Goal: Task Accomplishment & Management: Complete application form

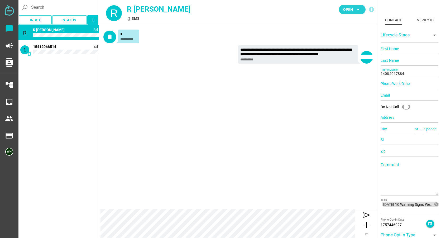
click at [348, 7] on span "Open" at bounding box center [348, 9] width 10 height 6
click at [348, 56] on div "Closed" at bounding box center [350, 58] width 22 height 4
type input "15412068514"
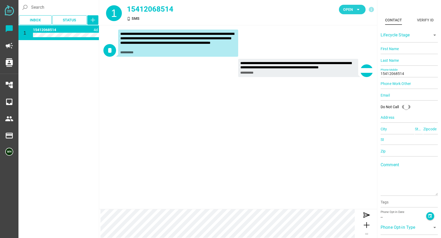
click at [356, 8] on icon "arrow_drop_down" at bounding box center [358, 9] width 6 height 6
click at [348, 59] on div "Closed" at bounding box center [350, 58] width 22 height 4
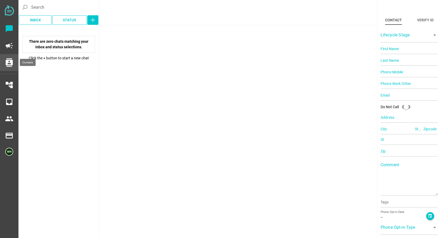
click at [12, 60] on icon "contacts" at bounding box center [9, 62] width 8 height 8
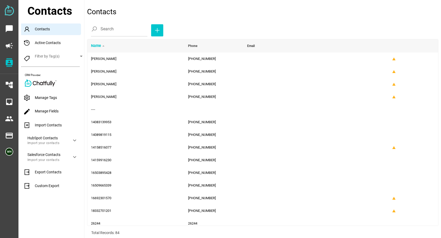
click at [40, 122] on div "Import Contacts" at bounding box center [52, 125] width 63 height 12
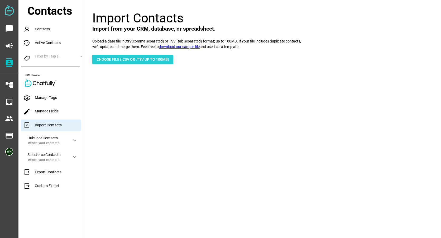
click at [120, 56] on span "Choose File (.csv or .tsv up to 100mb)" at bounding box center [132, 59] width 72 height 6
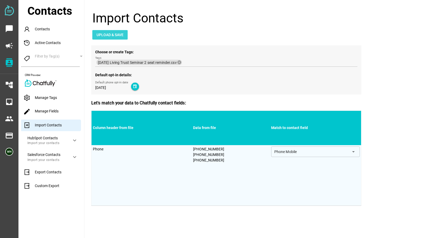
click at [121, 37] on span "Upload & Save" at bounding box center [109, 35] width 27 height 6
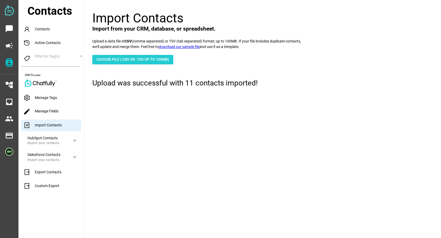
click at [115, 60] on span "Choose File (.csv or .tsv up to 100mb)" at bounding box center [132, 59] width 72 height 6
type input "C:\fakepath\9-16-25 Living Trust Seminar 1 seat reminder.csv"
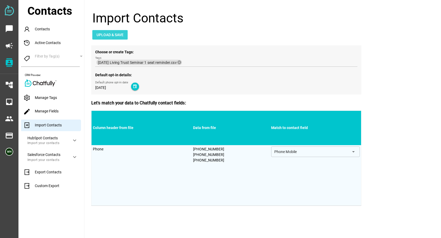
click at [109, 33] on span "Upload & Save" at bounding box center [109, 35] width 27 height 6
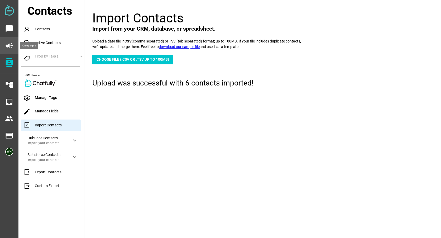
click at [9, 44] on icon "campaign" at bounding box center [9, 45] width 8 height 8
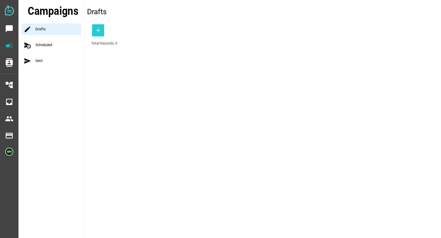
click at [95, 31] on icon "button" at bounding box center [98, 30] width 6 height 6
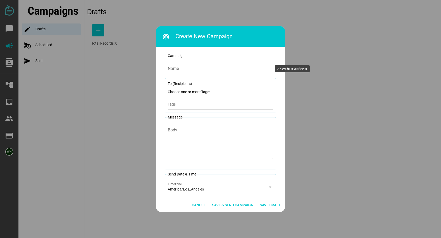
click at [178, 69] on input "Name" at bounding box center [220, 68] width 105 height 15
click at [180, 69] on input "9-16-25 2 seat reminder" at bounding box center [220, 68] width 105 height 15
type input "9-16-25 LT Seminar 2 seat reminder"
click at [173, 105] on input "Tags" at bounding box center [220, 106] width 105 height 6
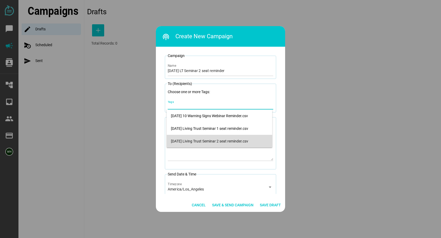
click at [181, 141] on div "[DATE] Living Trust Seminar 2 seat reminder.csv" at bounding box center [219, 141] width 97 height 4
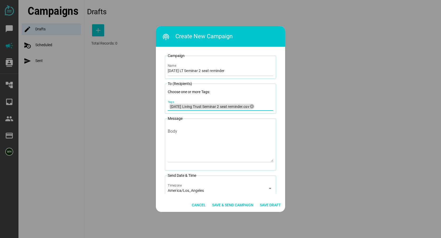
click at [298, 155] on div at bounding box center [220, 119] width 441 height 238
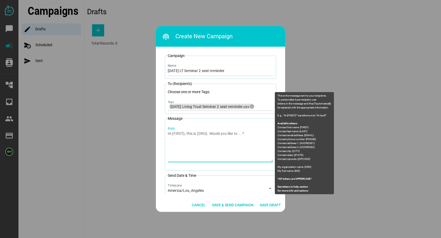
click at [177, 130] on div "Body" at bounding box center [220, 143] width 105 height 38
click at [177, 131] on textarea "Body" at bounding box center [220, 146] width 105 height 31
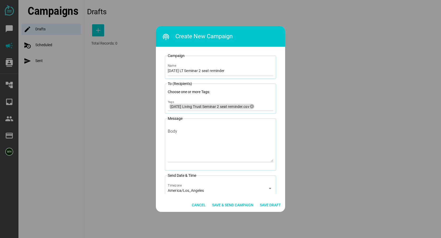
drag, startPoint x: 177, startPoint y: 130, endPoint x: 165, endPoint y: 139, distance: 14.8
click at [165, 139] on fieldset "Message Body Rich Text move_down" at bounding box center [220, 143] width 111 height 55
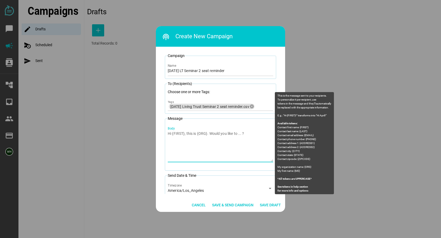
paste textarea "Litherland Kennedy Law: You are registered for 2 seats at the Living Trust Semi…"
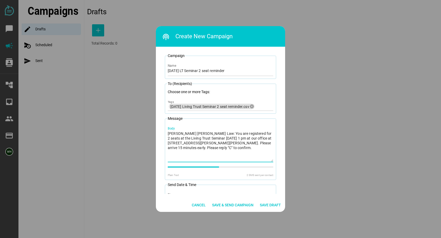
type textarea "Litherland Kennedy Law: You are registered for 2 seats at the Living Trust Semi…"
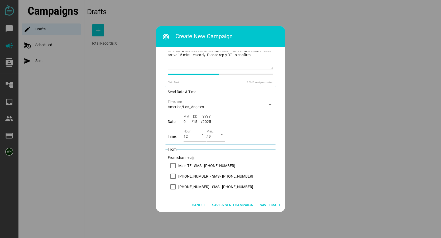
scroll to position [100, 0]
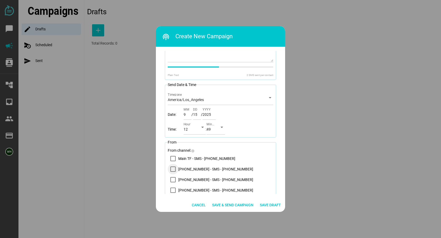
click at [173, 168] on icon "14083569200 - SMS - (408) 356-9200" at bounding box center [173, 169] width 4 height 4
click at [201, 126] on icon "arrow_drop_down" at bounding box center [202, 127] width 6 height 6
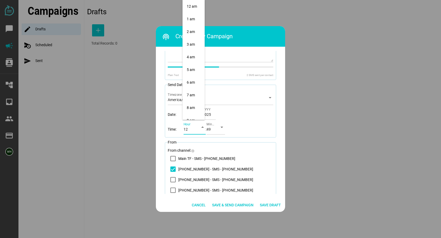
scroll to position [152, 0]
click at [189, 20] on div "1 pm" at bounding box center [194, 19] width 14 height 4
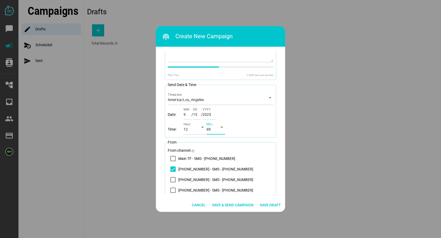
click at [218, 130] on div "arrow_drop_down" at bounding box center [219, 127] width 9 height 15
click at [214, 4] on div "00" at bounding box center [216, 6] width 10 height 4
click at [171, 169] on icon "14083569200 - SMS - (408) 356-9200" at bounding box center [173, 169] width 4 height 3
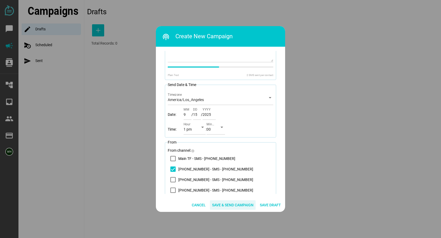
click at [228, 202] on span "Save & Send Campaign" at bounding box center [232, 205] width 41 height 6
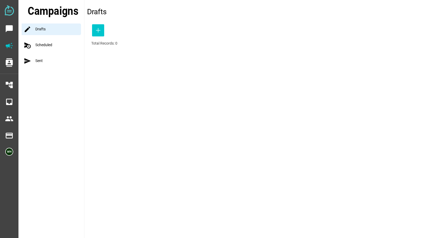
click at [40, 44] on div "schedule_send Scheduled" at bounding box center [53, 45] width 62 height 12
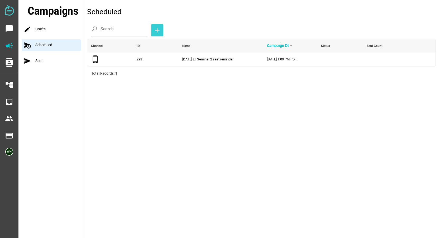
click at [154, 28] on icon "button" at bounding box center [157, 30] width 6 height 6
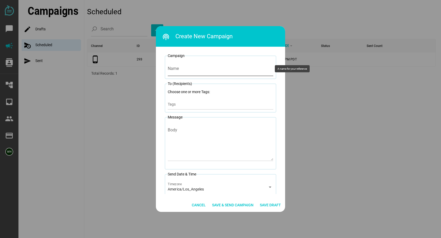
click at [178, 72] on input "Name" at bounding box center [220, 68] width 105 height 15
type input "9-16-25 LT Seminar 1 seat reminder"
click at [187, 105] on input "Tags" at bounding box center [220, 106] width 105 height 6
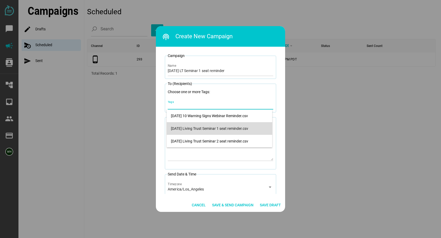
click at [187, 127] on div "[DATE] Living Trust Seminar 1 seat reminder.csv" at bounding box center [219, 128] width 97 height 4
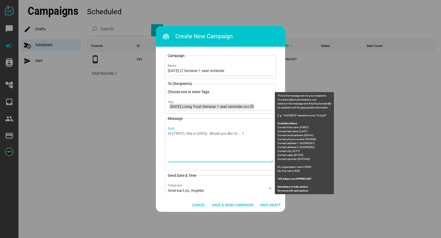
click at [196, 154] on textarea "Body" at bounding box center [220, 146] width 105 height 31
paste textarea "Litherland Kennedy Law: You are registered for 2 seats at the Living Trust Semi…"
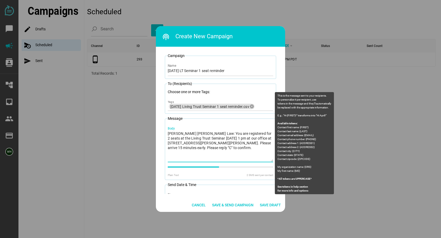
click at [246, 133] on textarea "Litherland Kennedy Law: You are registered for 2 seats at the Living Trust Semi…" at bounding box center [220, 146] width 105 height 31
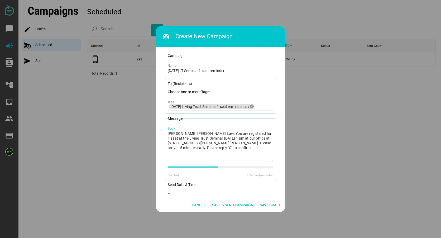
type textarea "Litherland Kennedy Law: You are registered for 1 seat at the Living Trust Semin…"
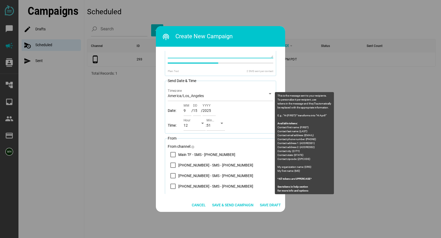
scroll to position [105, 0]
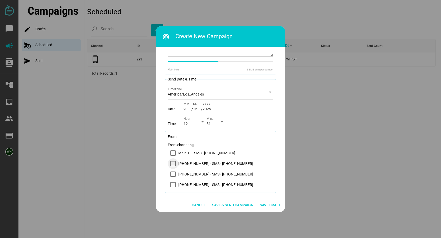
click at [173, 163] on icon "14083569200 - SMS - (408) 356-9200" at bounding box center [173, 163] width 4 height 4
click at [173, 163] on icon "14083569200 - SMS - (408) 356-9200" at bounding box center [173, 163] width 4 height 3
click at [172, 161] on div "14083569200 - SMS - (408) 356-9200" at bounding box center [173, 163] width 11 height 11
click at [197, 124] on div "arrow_drop_down" at bounding box center [200, 121] width 9 height 15
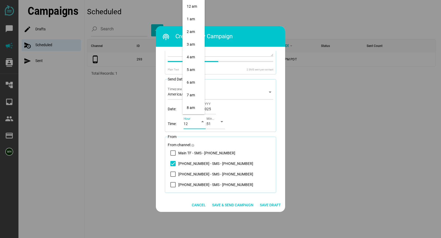
scroll to position [152, 0]
click at [191, 22] on div "1 pm" at bounding box center [194, 19] width 14 height 8
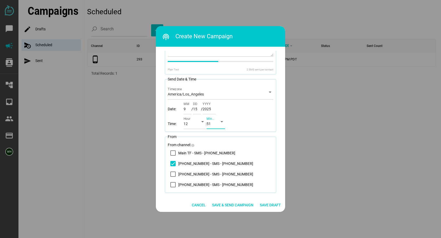
click at [214, 123] on div "51" at bounding box center [210, 124] width 9 height 8
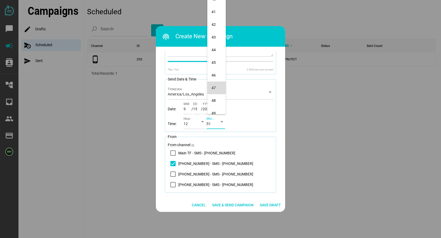
scroll to position [0, 0]
drag, startPoint x: 218, startPoint y: 3, endPoint x: 194, endPoint y: 57, distance: 59.3
click at [218, 3] on div "00" at bounding box center [216, 6] width 10 height 8
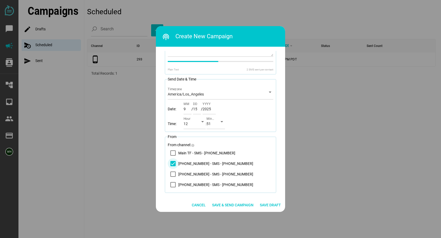
click at [172, 163] on icon "14083569200 - SMS - (408) 356-9200" at bounding box center [173, 163] width 4 height 3
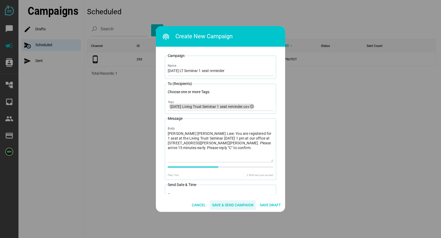
click at [231, 206] on span "Save & Send Campaign" at bounding box center [232, 205] width 41 height 6
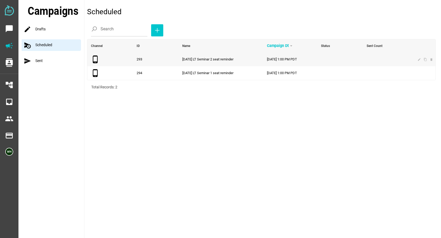
click at [229, 60] on span "9-16-25 LT Seminar 2 seat reminder" at bounding box center [207, 59] width 51 height 4
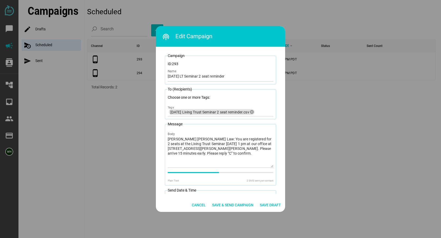
click at [87, 181] on div at bounding box center [220, 119] width 441 height 238
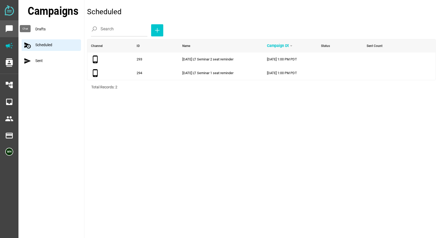
click at [9, 25] on icon "chat_bubble" at bounding box center [9, 29] width 8 height 8
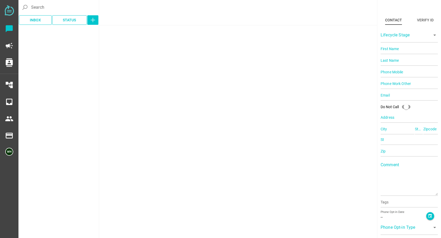
type input "14086619789"
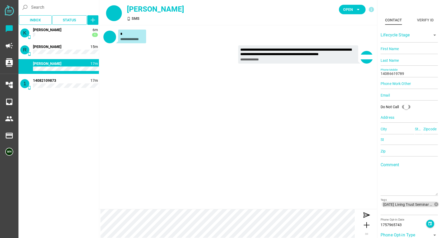
click at [63, 74] on div "phone_android 17m [PERSON_NAME]" at bounding box center [58, 66] width 80 height 15
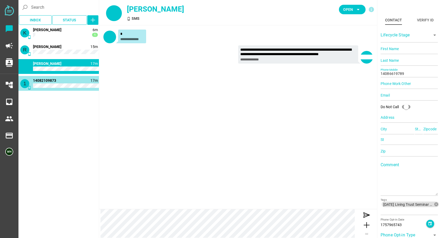
click at [61, 89] on div "1 phone_android 17m 1 14082109873" at bounding box center [58, 83] width 80 height 15
type input "14082109873"
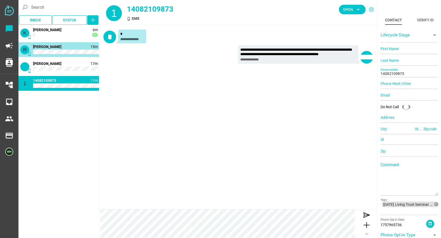
click at [31, 50] on div "R phone_android 15m 1 [PERSON_NAME]" at bounding box center [58, 49] width 80 height 15
type input "16503893870"
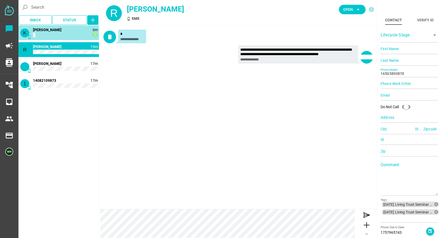
click at [46, 32] on span "[PERSON_NAME]" at bounding box center [47, 30] width 28 height 4
type input "18315883682"
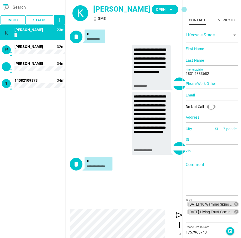
click at [157, 15] on div "Open arrow_drop_down info" at bounding box center [171, 12] width 38 height 25
click at [157, 13] on span "Open arrow_drop_down" at bounding box center [165, 9] width 27 height 9
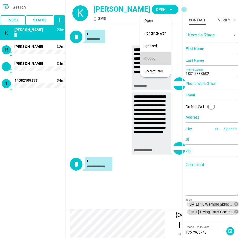
click at [149, 56] on div "Closed" at bounding box center [155, 58] width 22 height 4
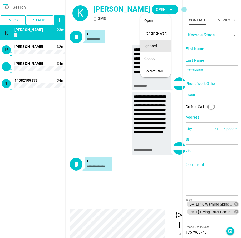
type input "14082109873"
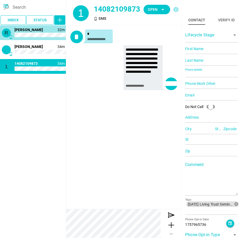
type input "16503893870"
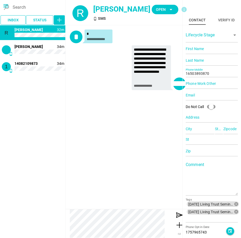
drag, startPoint x: 47, startPoint y: 168, endPoint x: 43, endPoint y: 156, distance: 13.7
click at [47, 168] on div "K phone_android 23m [PERSON_NAME] Closed R phone_android 32m [PERSON_NAME] phon…" at bounding box center [32, 131] width 65 height 212
click at [159, 12] on span "Open arrow_drop_down" at bounding box center [165, 9] width 18 height 7
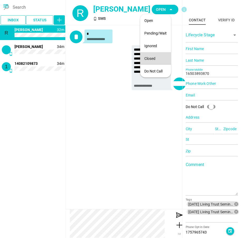
click at [147, 57] on div "Closed" at bounding box center [155, 58] width 22 height 4
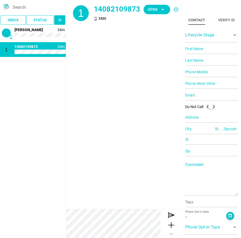
type input "14082109873"
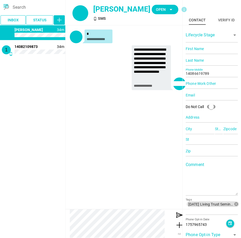
click at [45, 89] on div "K phone_android 23m [PERSON_NAME] Closed R phone_android 32m [PERSON_NAME] Clos…" at bounding box center [32, 131] width 65 height 212
click at [156, 7] on span "Open" at bounding box center [161, 9] width 10 height 6
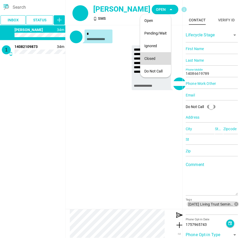
click at [152, 59] on div "Closed" at bounding box center [155, 58] width 22 height 4
type input "14082109873"
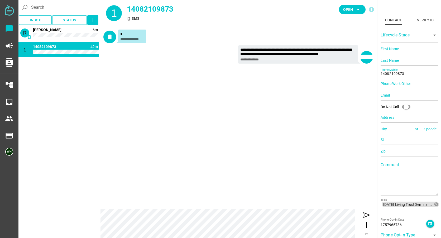
click at [112, 69] on div "**********" at bounding box center [238, 47] width 278 height 45
click at [344, 9] on span "Open" at bounding box center [348, 9] width 10 height 6
click at [346, 58] on div "Closed" at bounding box center [350, 58] width 22 height 4
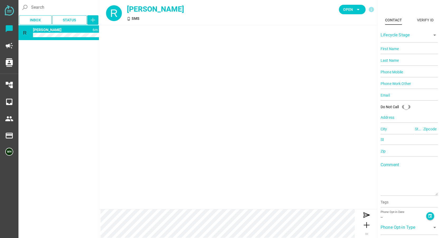
type input "14086801838"
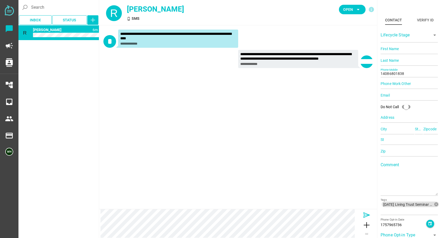
click at [366, 213] on icon at bounding box center [366, 215] width 8 height 8
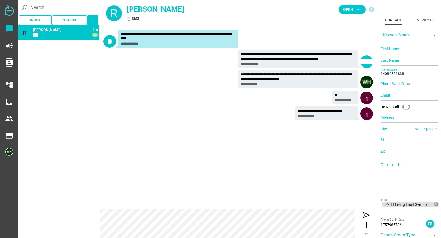
click at [135, 66] on div "**********" at bounding box center [237, 60] width 269 height 20
click at [364, 216] on icon at bounding box center [366, 215] width 8 height 8
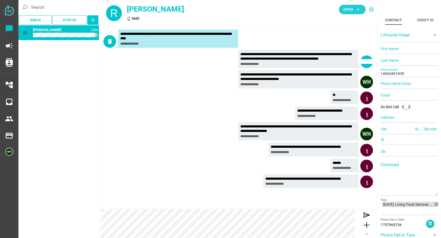
click at [346, 10] on span "Open" at bounding box center [348, 9] width 10 height 6
click at [350, 55] on div "Closed" at bounding box center [350, 58] width 22 height 8
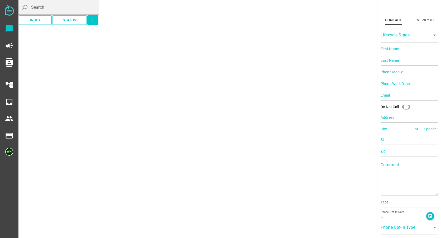
type input "14086428609"
